Goal: Check status: Check status

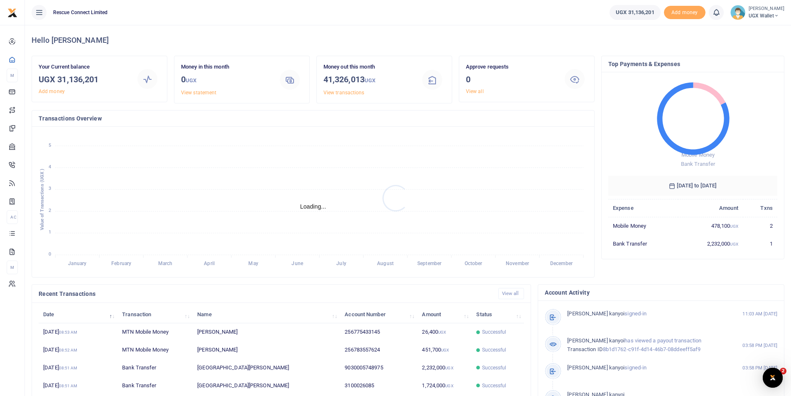
scroll to position [7, 7]
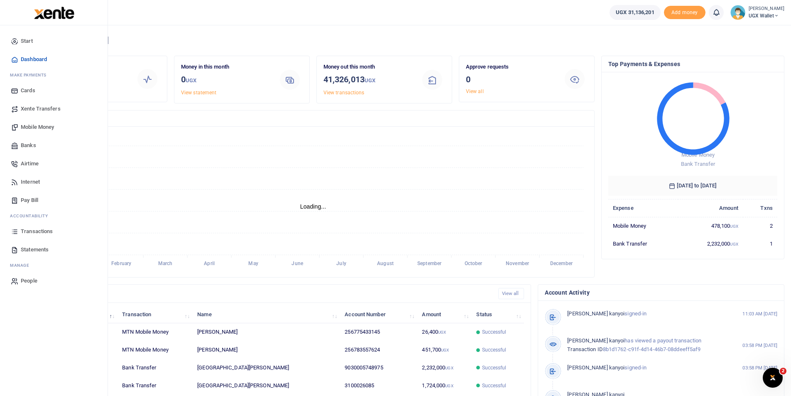
click at [29, 248] on span "Statements" at bounding box center [35, 249] width 28 height 8
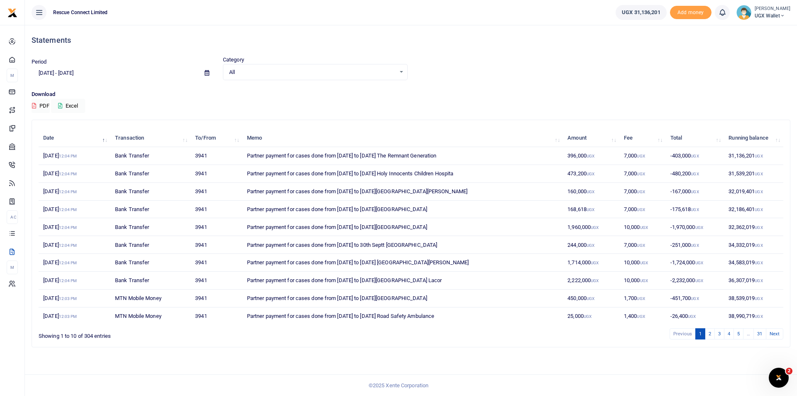
click at [61, 74] on input "09/10/2025 - 10/09/2025" at bounding box center [115, 73] width 166 height 14
click at [47, 179] on li "Custom Range" at bounding box center [61, 180] width 58 height 13
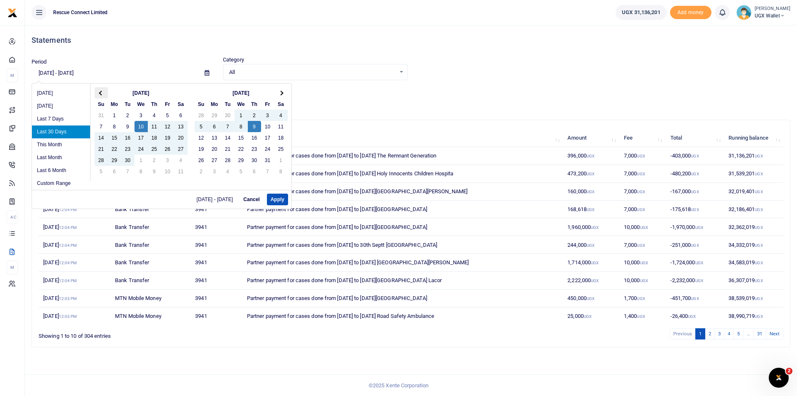
click at [100, 94] on span at bounding box center [101, 92] width 5 height 5
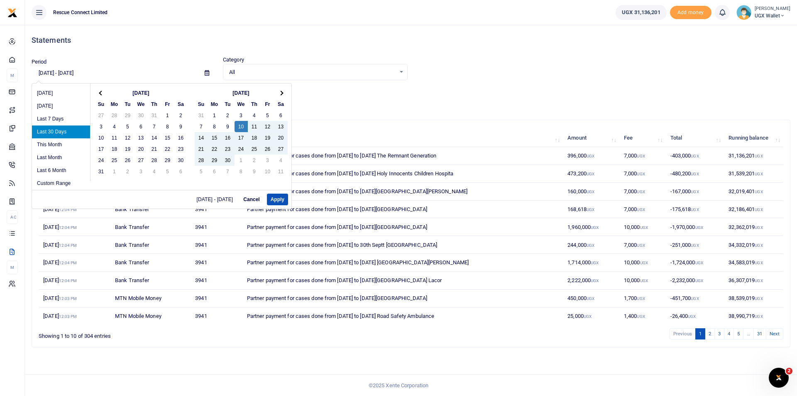
click at [100, 94] on span at bounding box center [101, 92] width 5 height 5
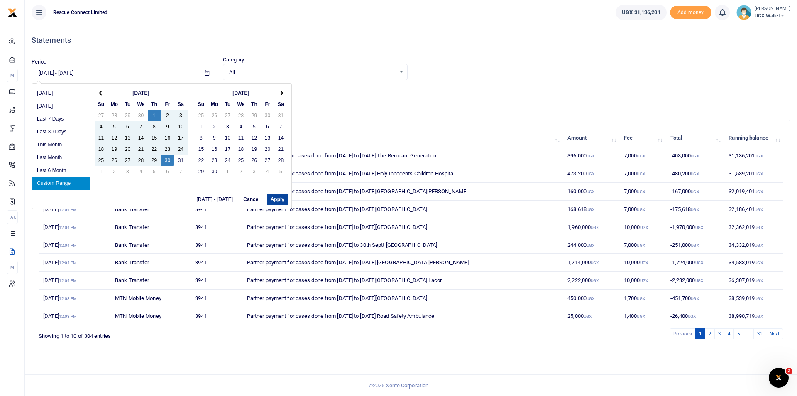
click at [283, 197] on button "Apply" at bounding box center [277, 199] width 21 height 12
type input "05/01/2025 - 05/30/2025"
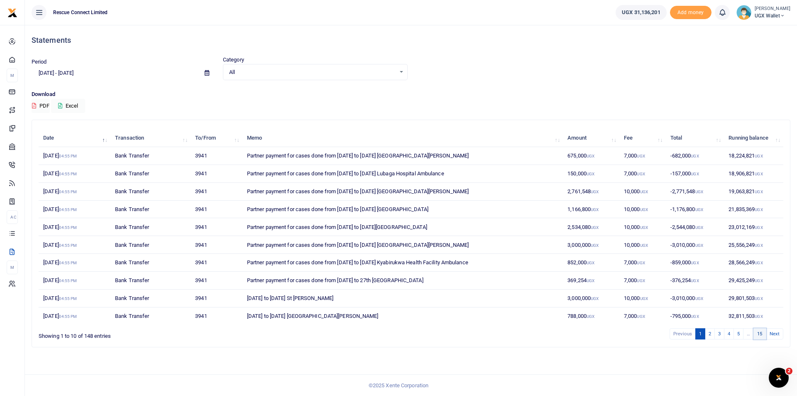
click at [761, 334] on link "15" at bounding box center [759, 333] width 12 height 11
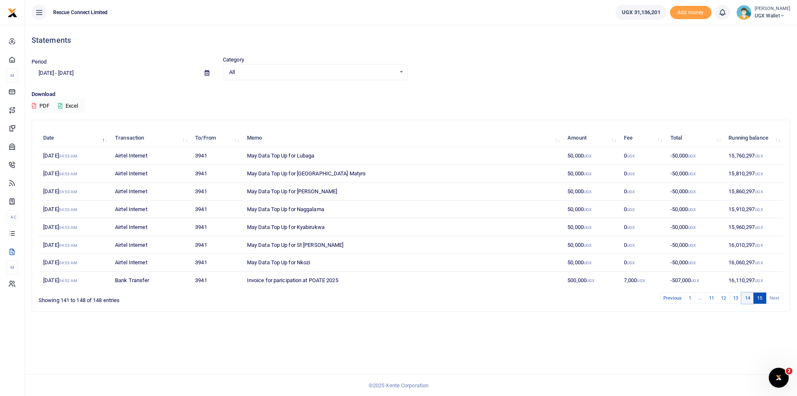
click at [749, 299] on link "14" at bounding box center [747, 297] width 12 height 11
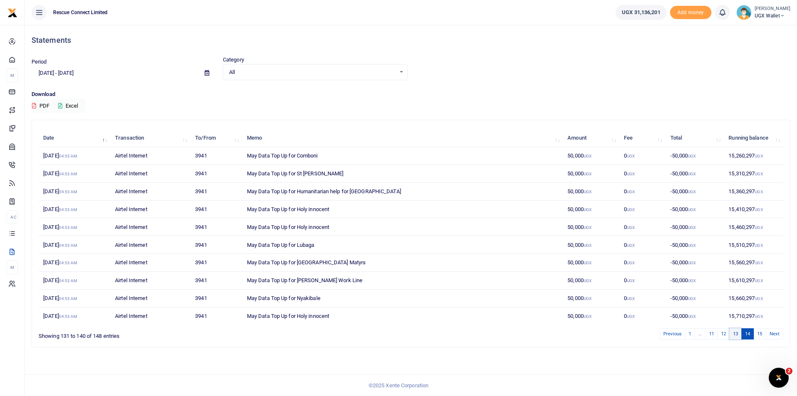
click at [734, 335] on link "13" at bounding box center [735, 333] width 12 height 11
click at [722, 336] on link "12" at bounding box center [723, 333] width 12 height 11
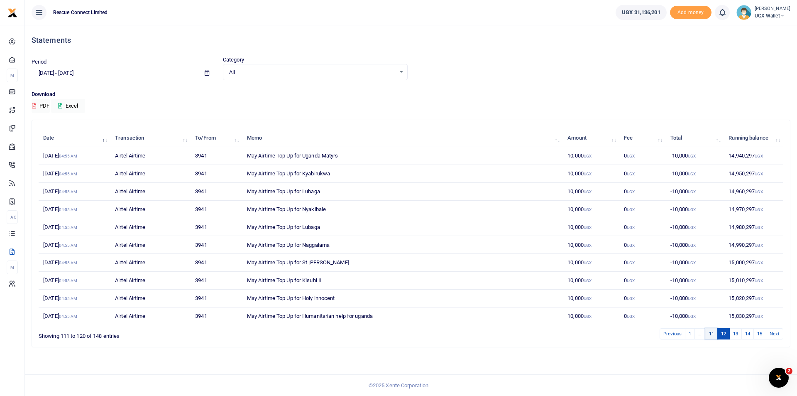
click at [711, 332] on link "11" at bounding box center [711, 333] width 12 height 11
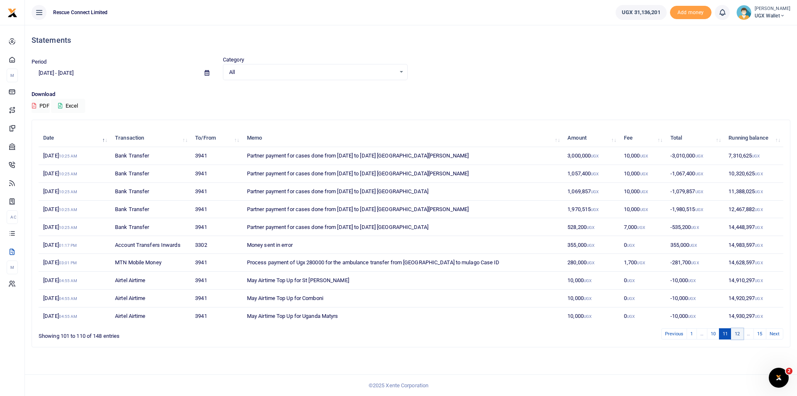
click at [736, 334] on link "12" at bounding box center [737, 333] width 12 height 11
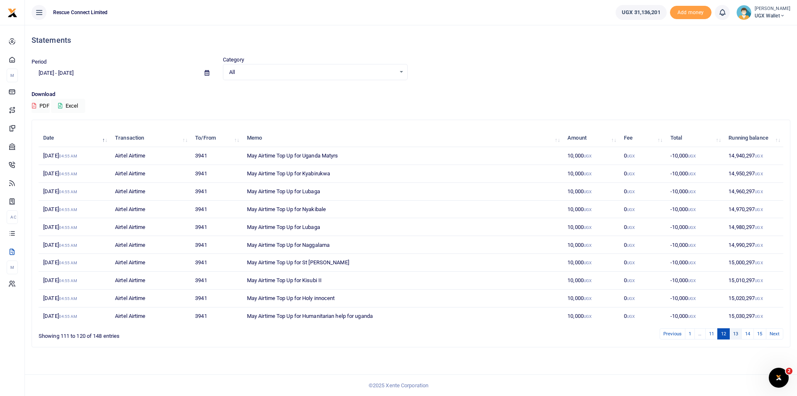
click at [735, 336] on link "13" at bounding box center [735, 333] width 12 height 11
click at [724, 335] on link "12" at bounding box center [723, 333] width 12 height 11
click at [707, 335] on link "11" at bounding box center [711, 333] width 12 height 11
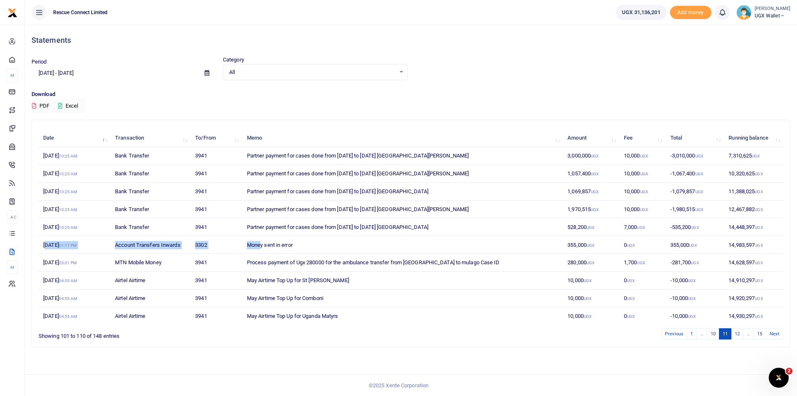
drag, startPoint x: 45, startPoint y: 245, endPoint x: 260, endPoint y: 248, distance: 214.6
click at [260, 248] on tr "6th May 2025 01:17 PM Account Transfers Inwards 3302 Money sent in error 355,00…" at bounding box center [411, 245] width 745 height 18
